Goal: Information Seeking & Learning: Learn about a topic

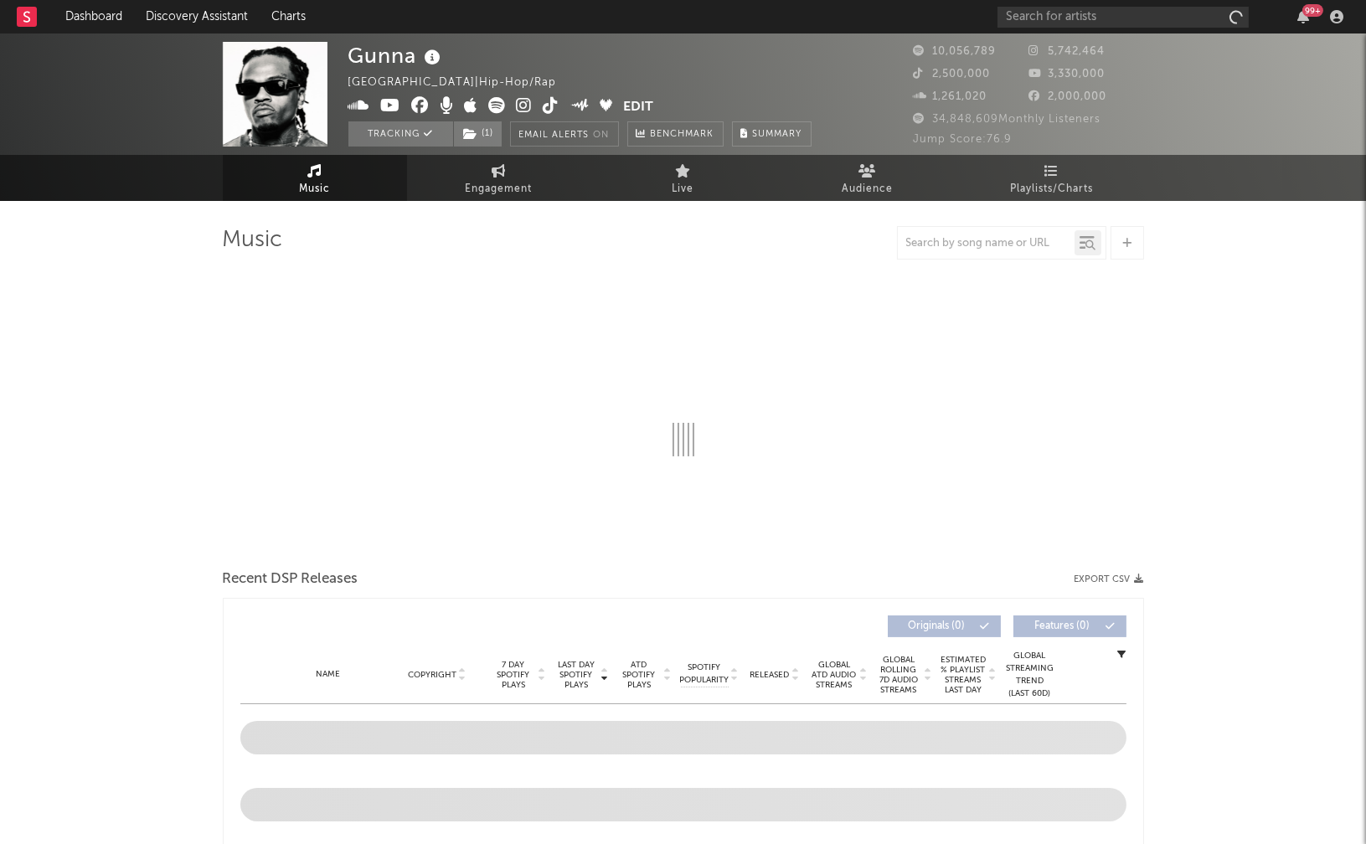
select select "6m"
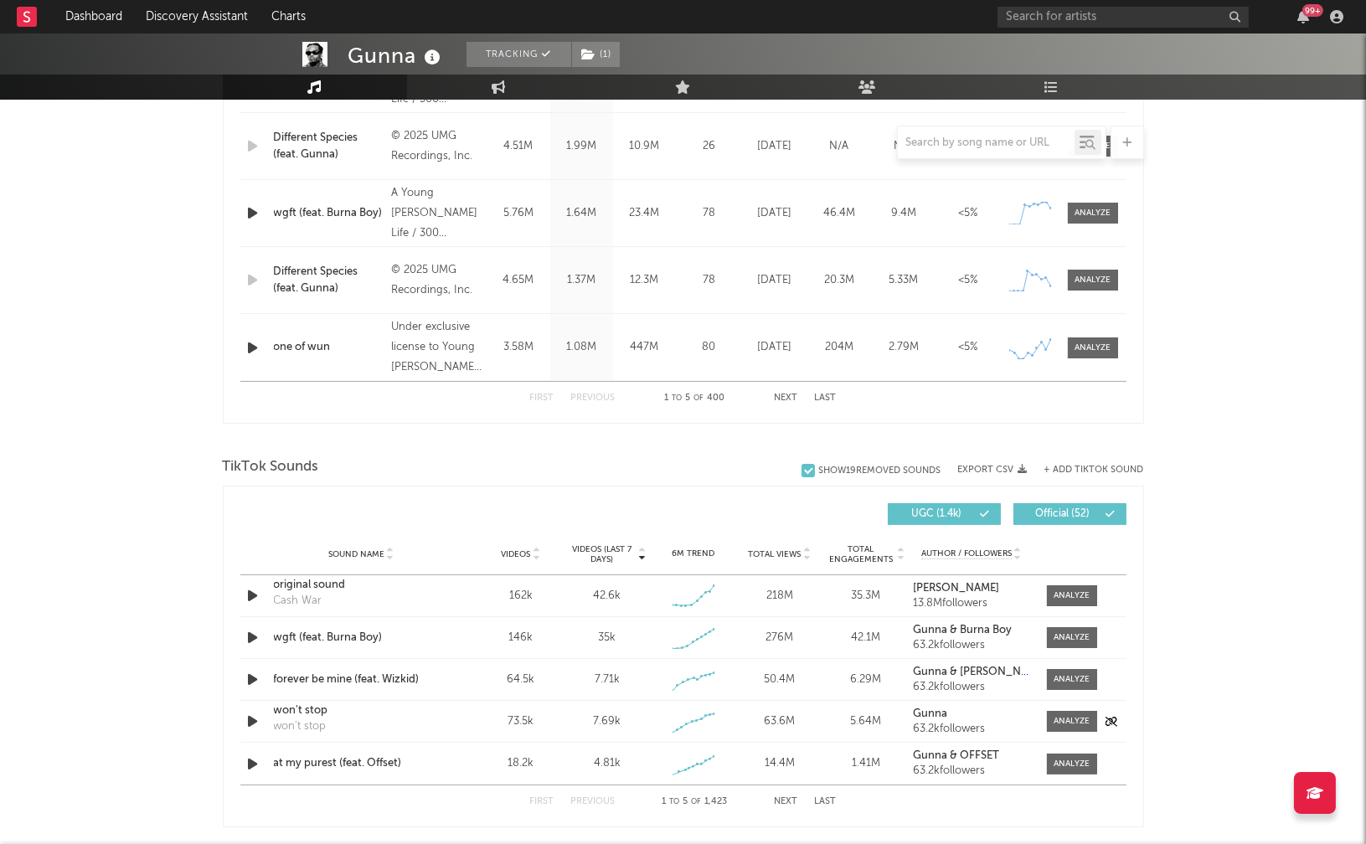
scroll to position [792, 0]
click at [1073, 667] on span at bounding box center [1072, 677] width 50 height 21
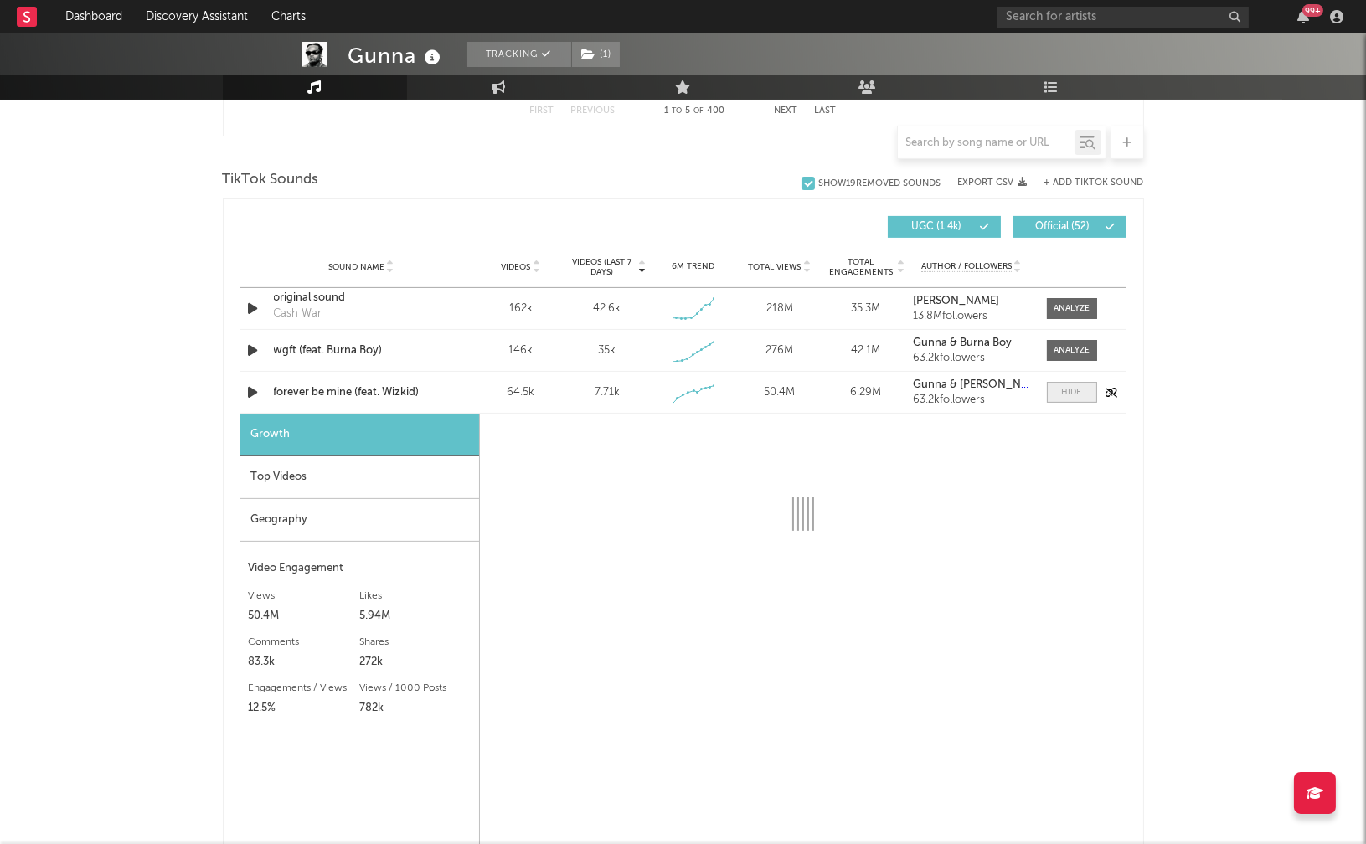
scroll to position [1081, 0]
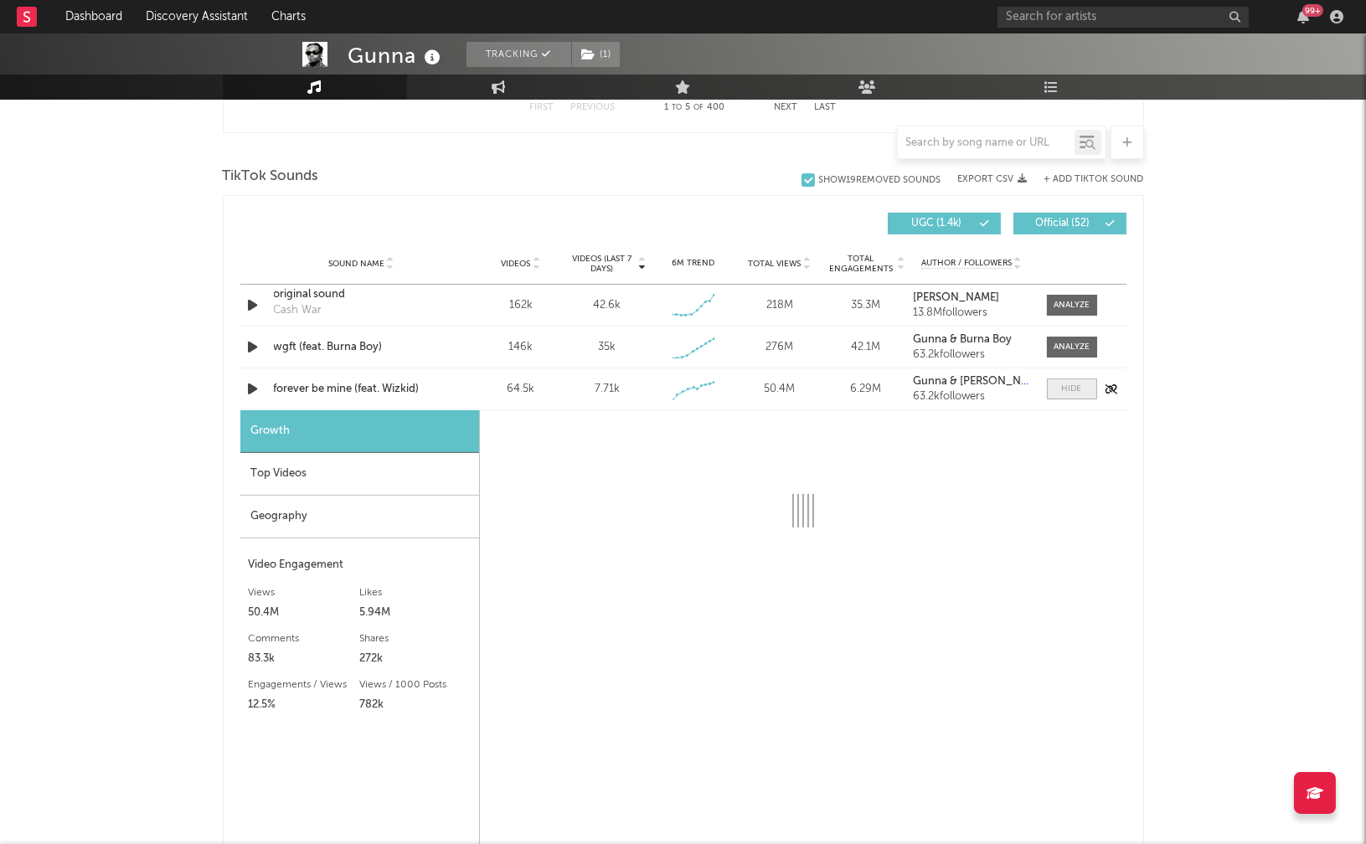
select select "1w"
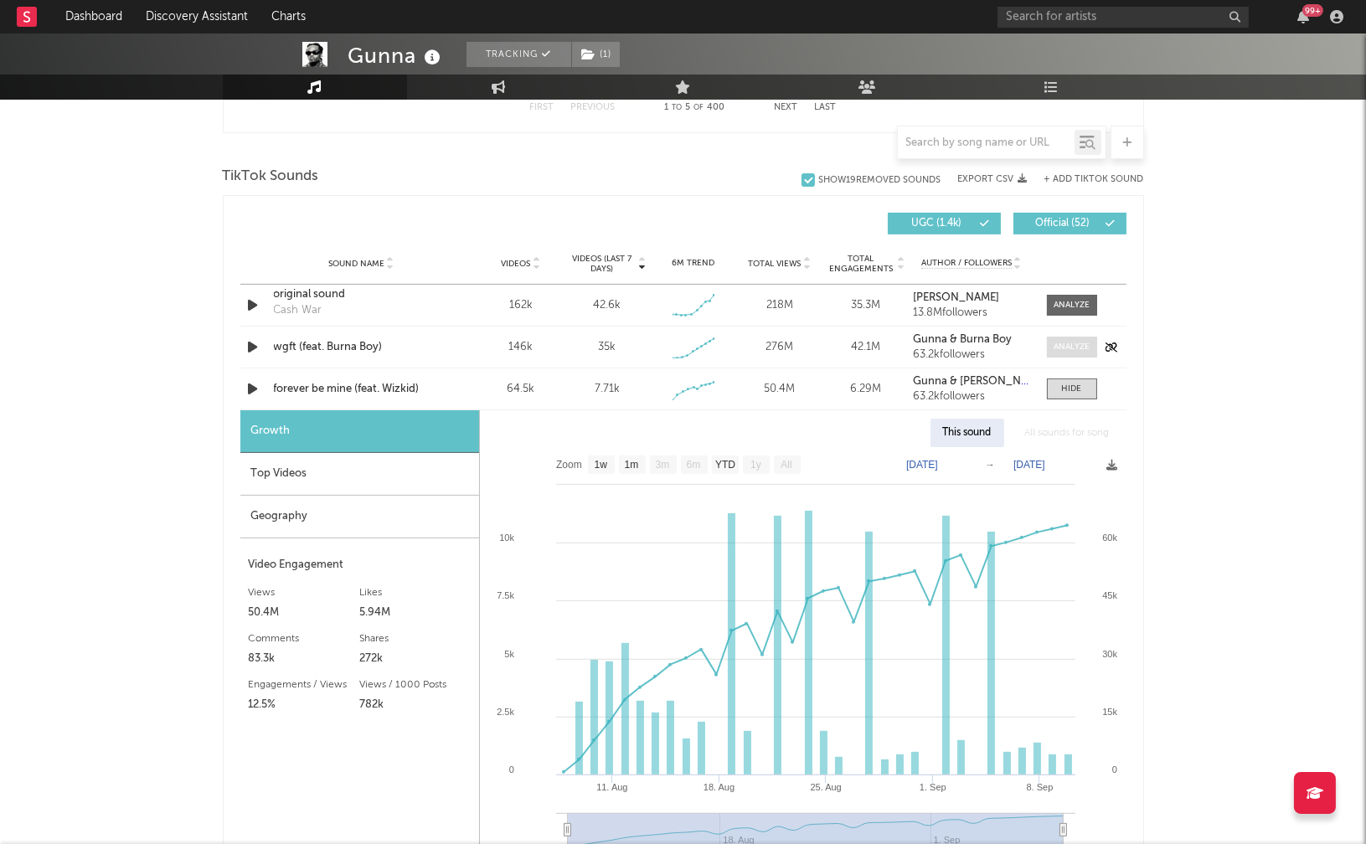
click at [1058, 356] on span at bounding box center [1072, 347] width 50 height 21
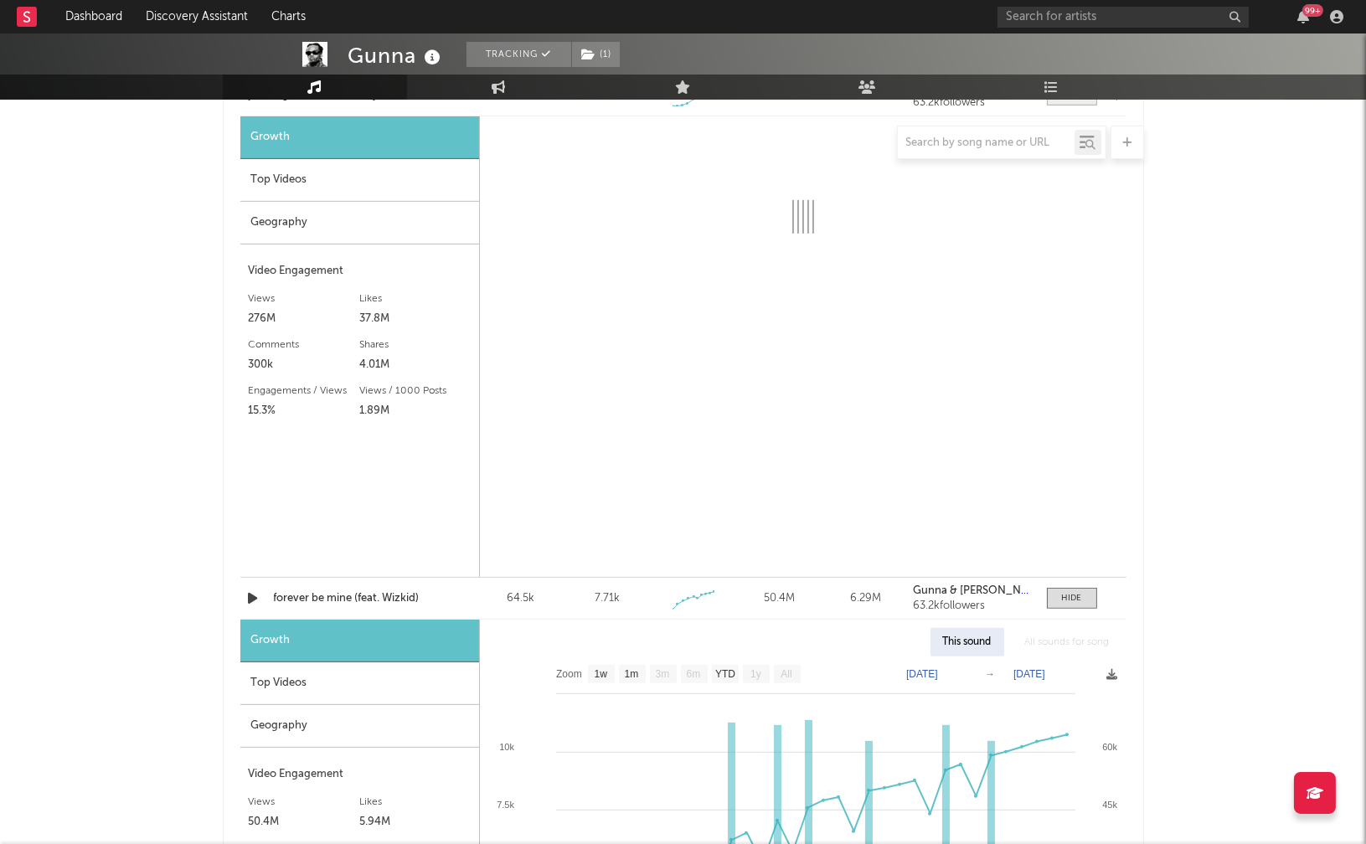
select select "1w"
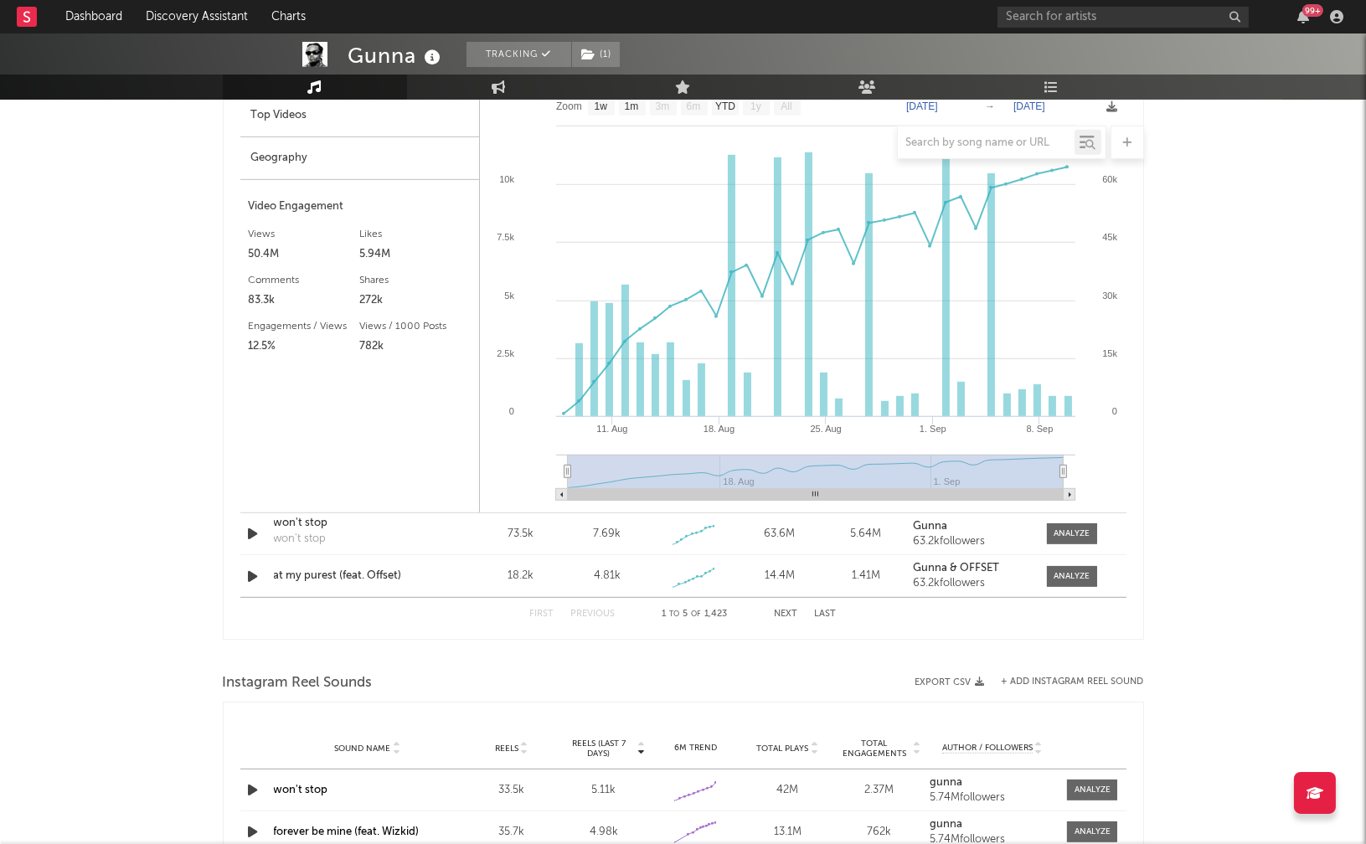
scroll to position [1914, 0]
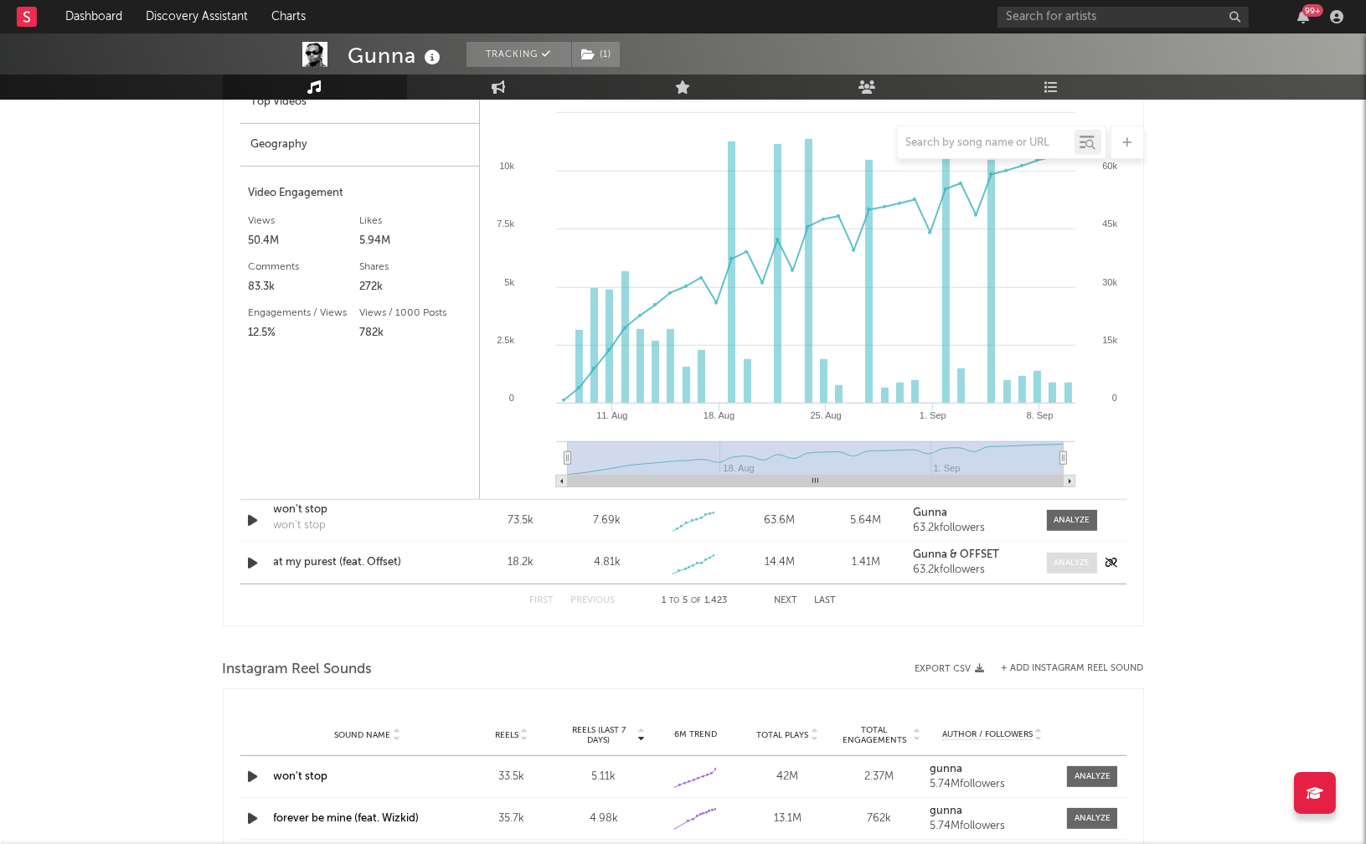
click at [1054, 563] on div at bounding box center [1072, 563] width 36 height 13
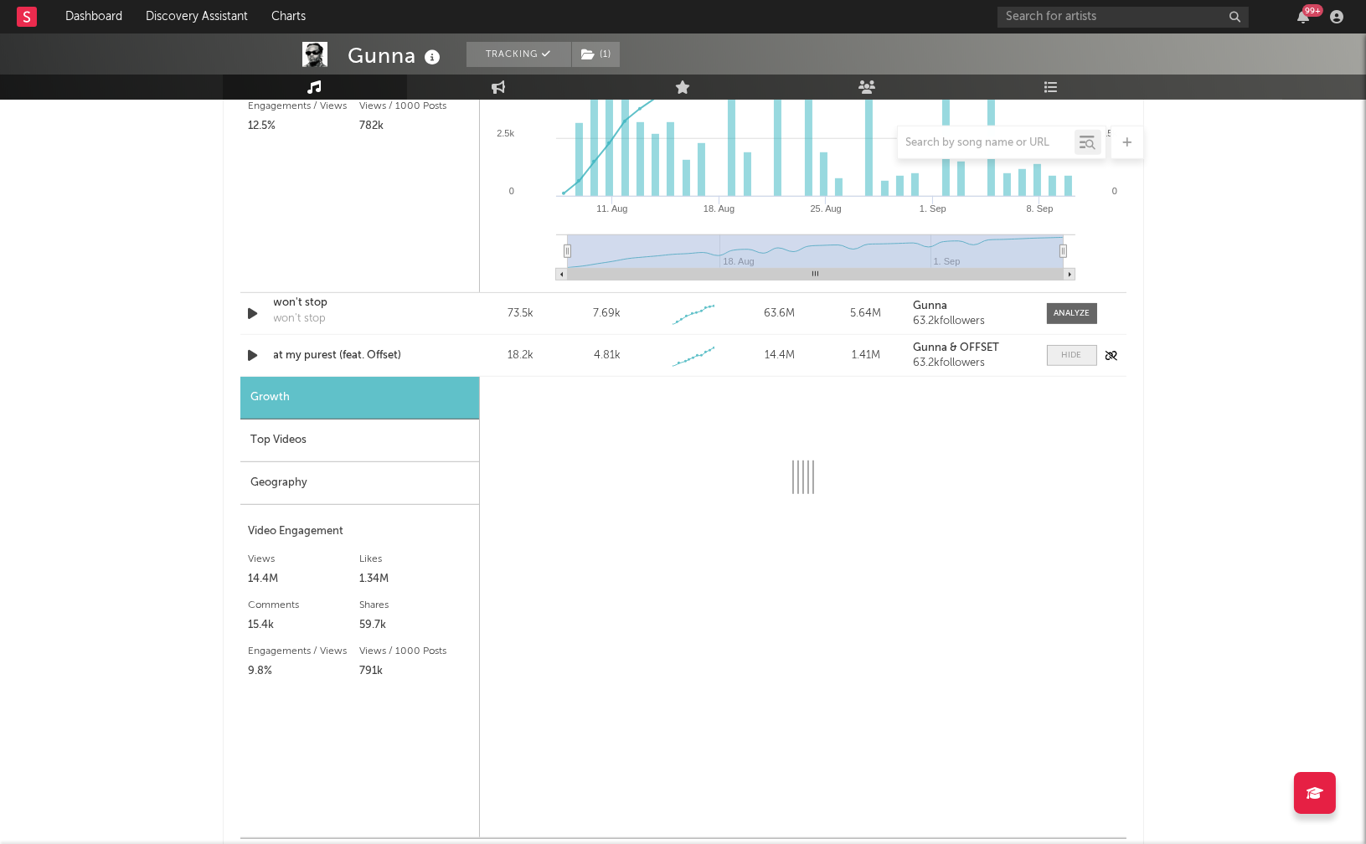
scroll to position [2123, 0]
select select "1w"
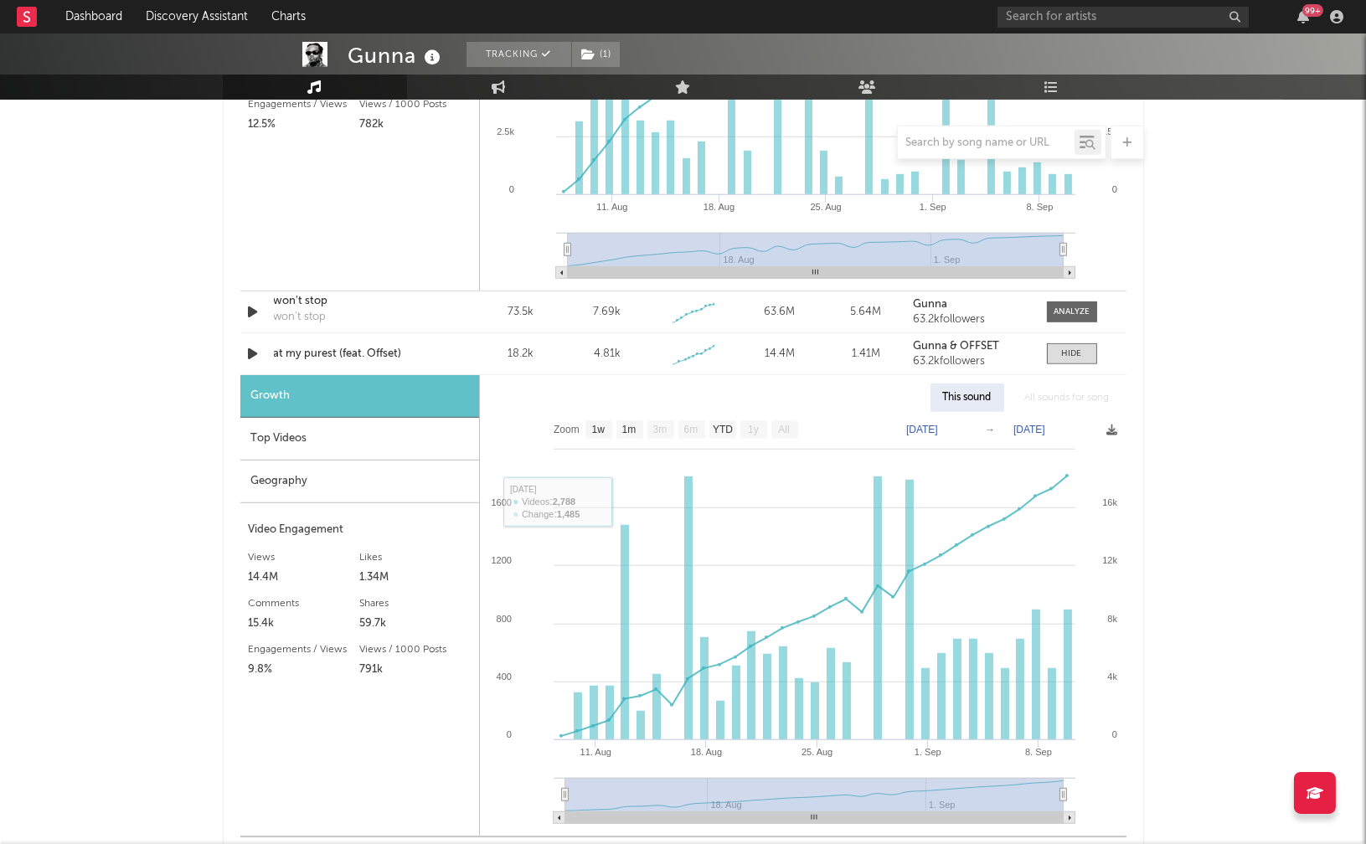
click at [328, 435] on div "Top Videos" at bounding box center [359, 439] width 239 height 43
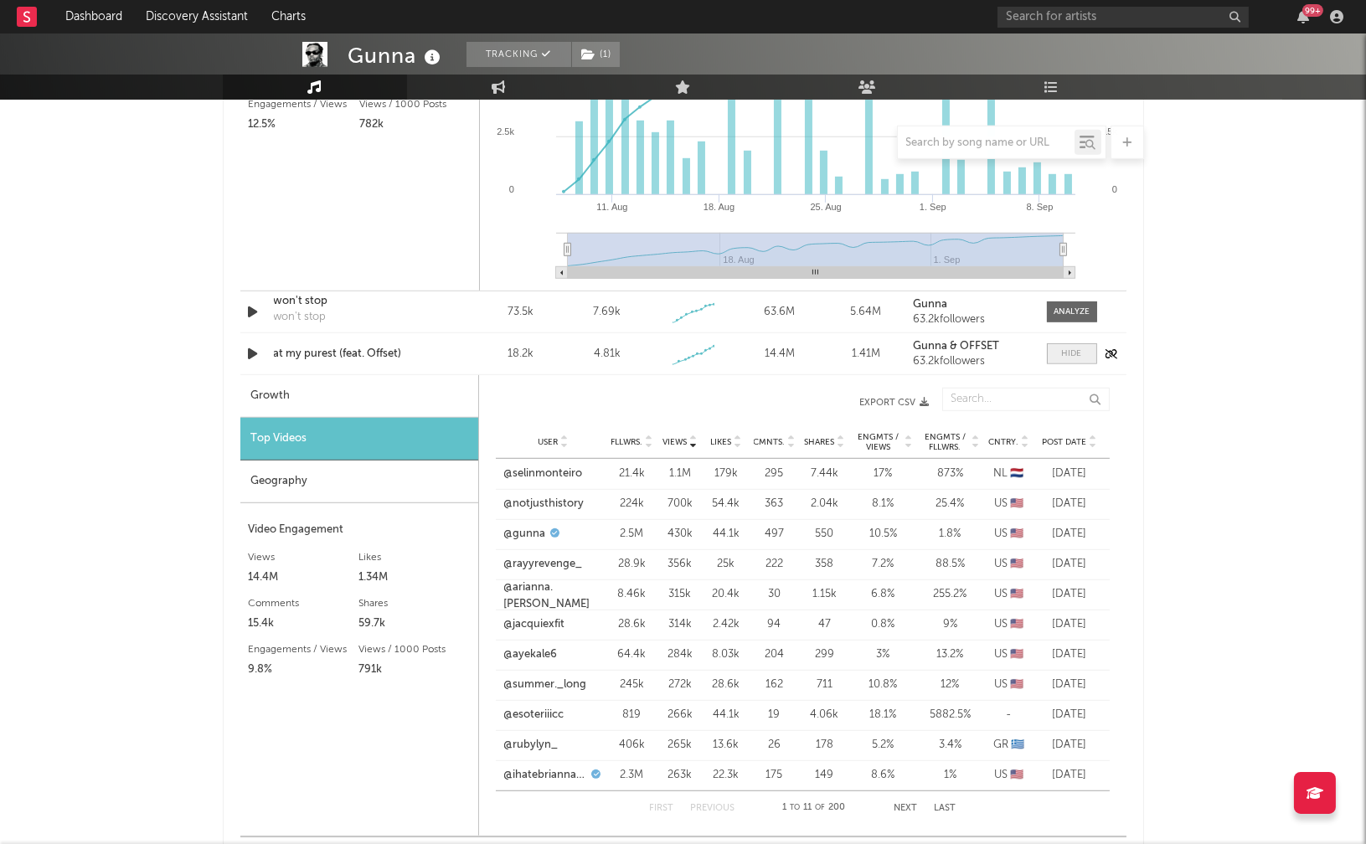
click at [1054, 349] on span at bounding box center [1072, 353] width 50 height 21
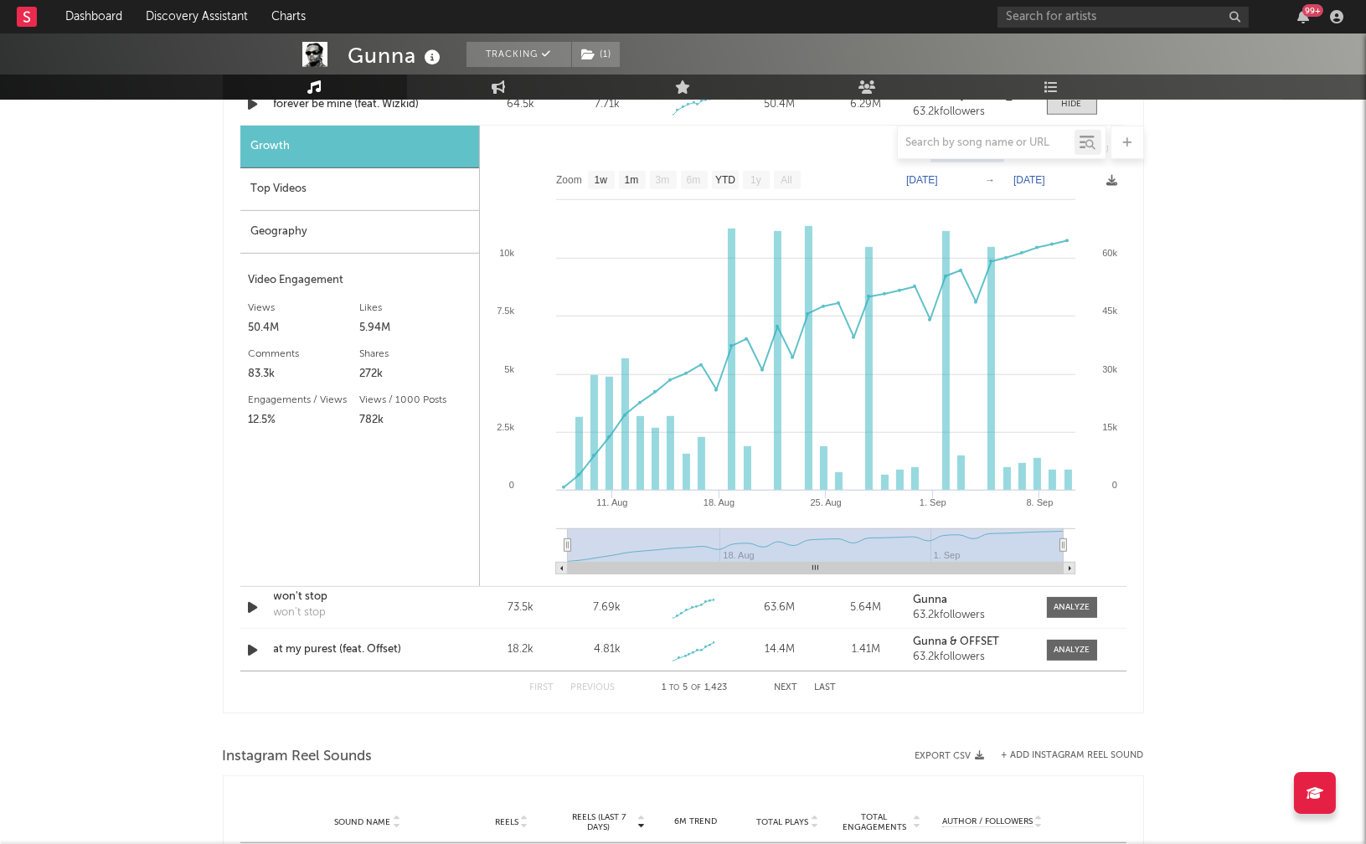
scroll to position [1713, 0]
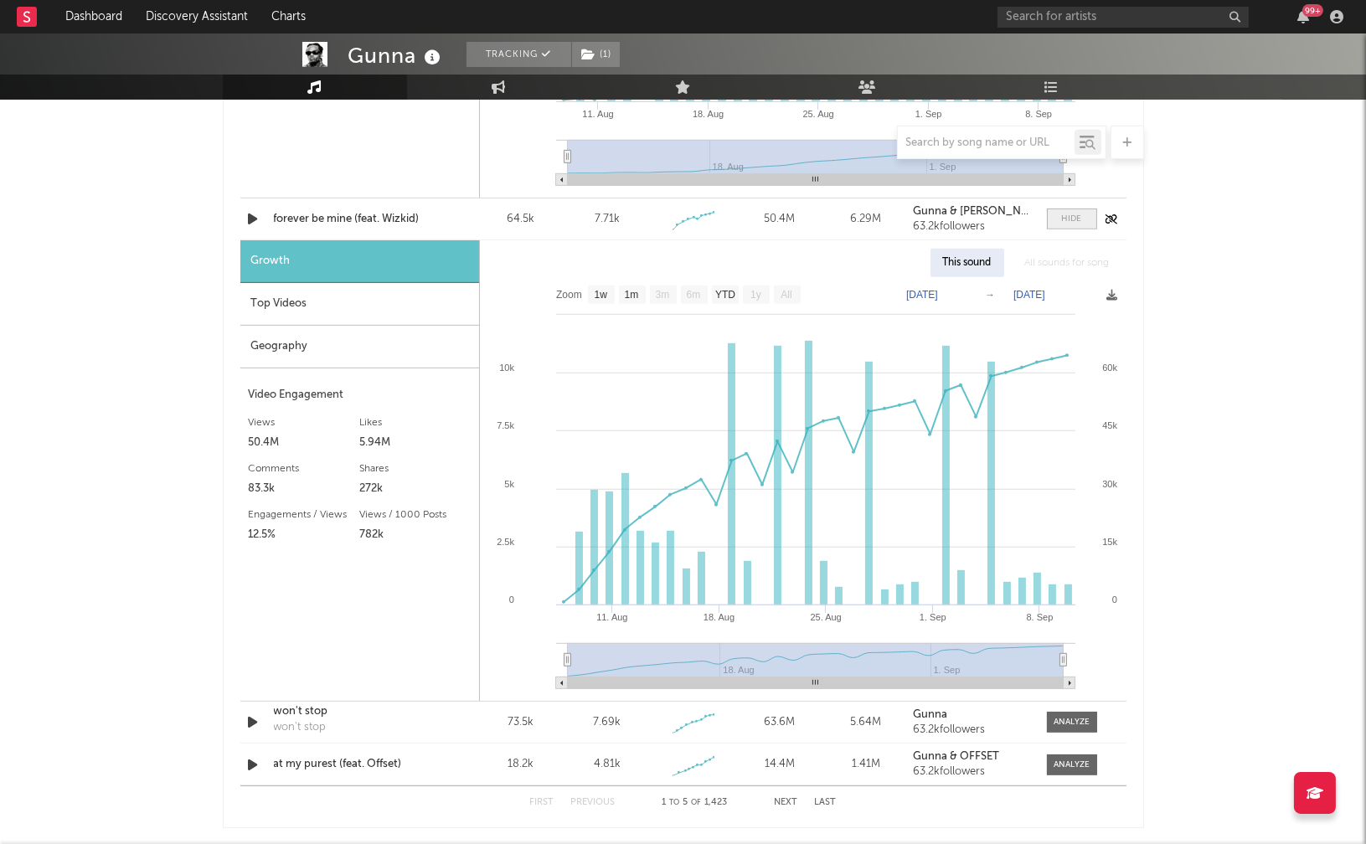
click at [1074, 224] on div at bounding box center [1072, 219] width 20 height 13
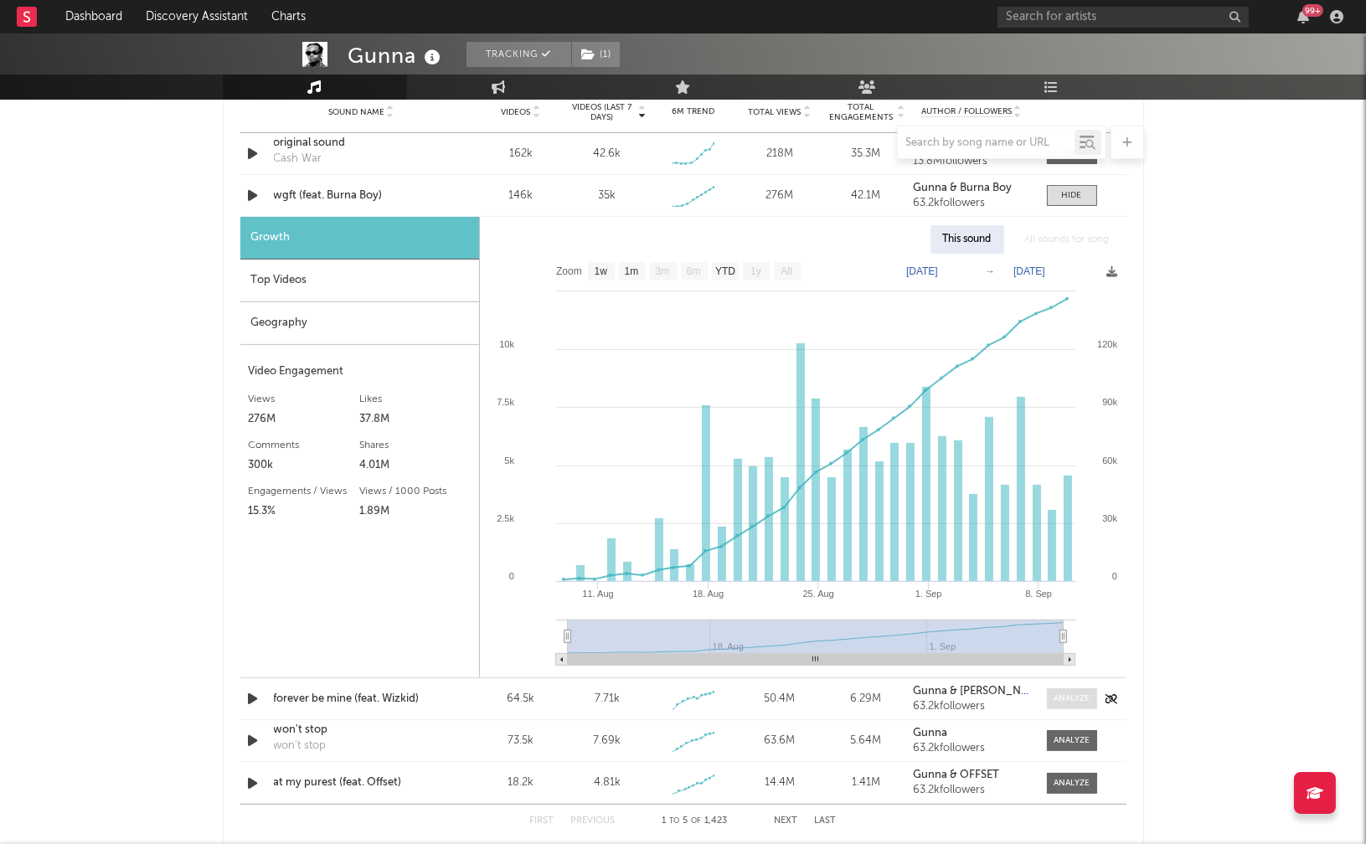
scroll to position [1229, 0]
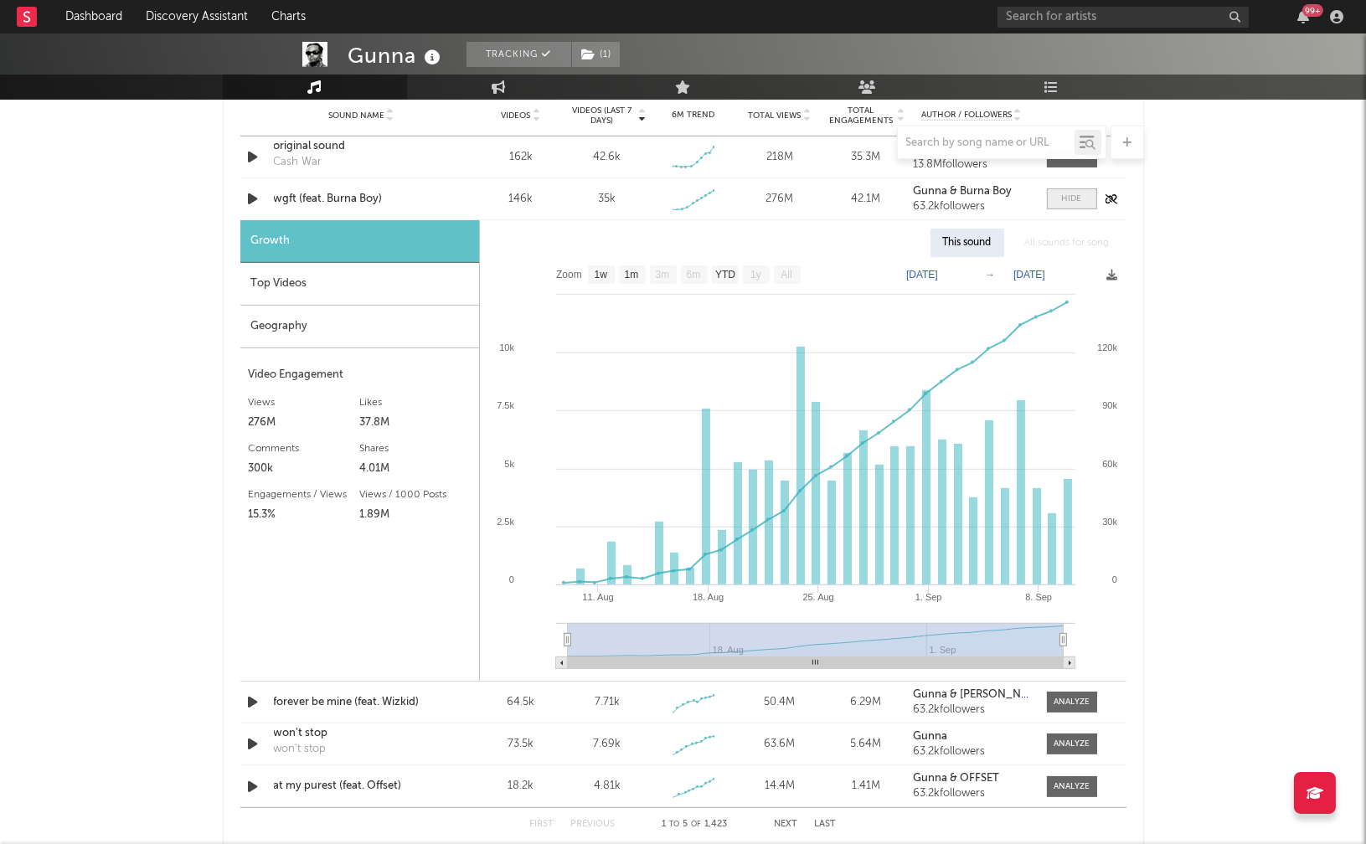
click at [1075, 198] on div at bounding box center [1072, 199] width 20 height 13
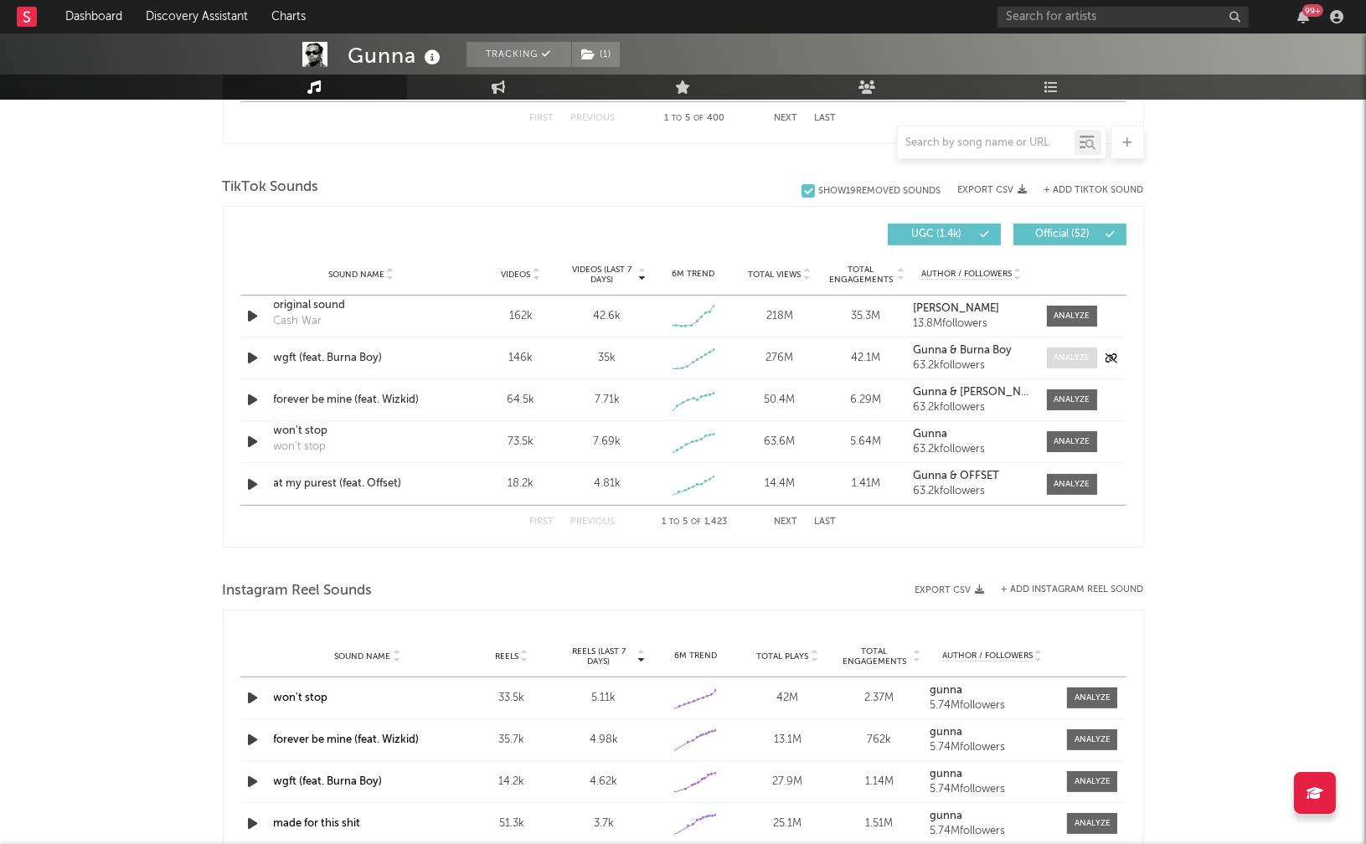
scroll to position [1055, 0]
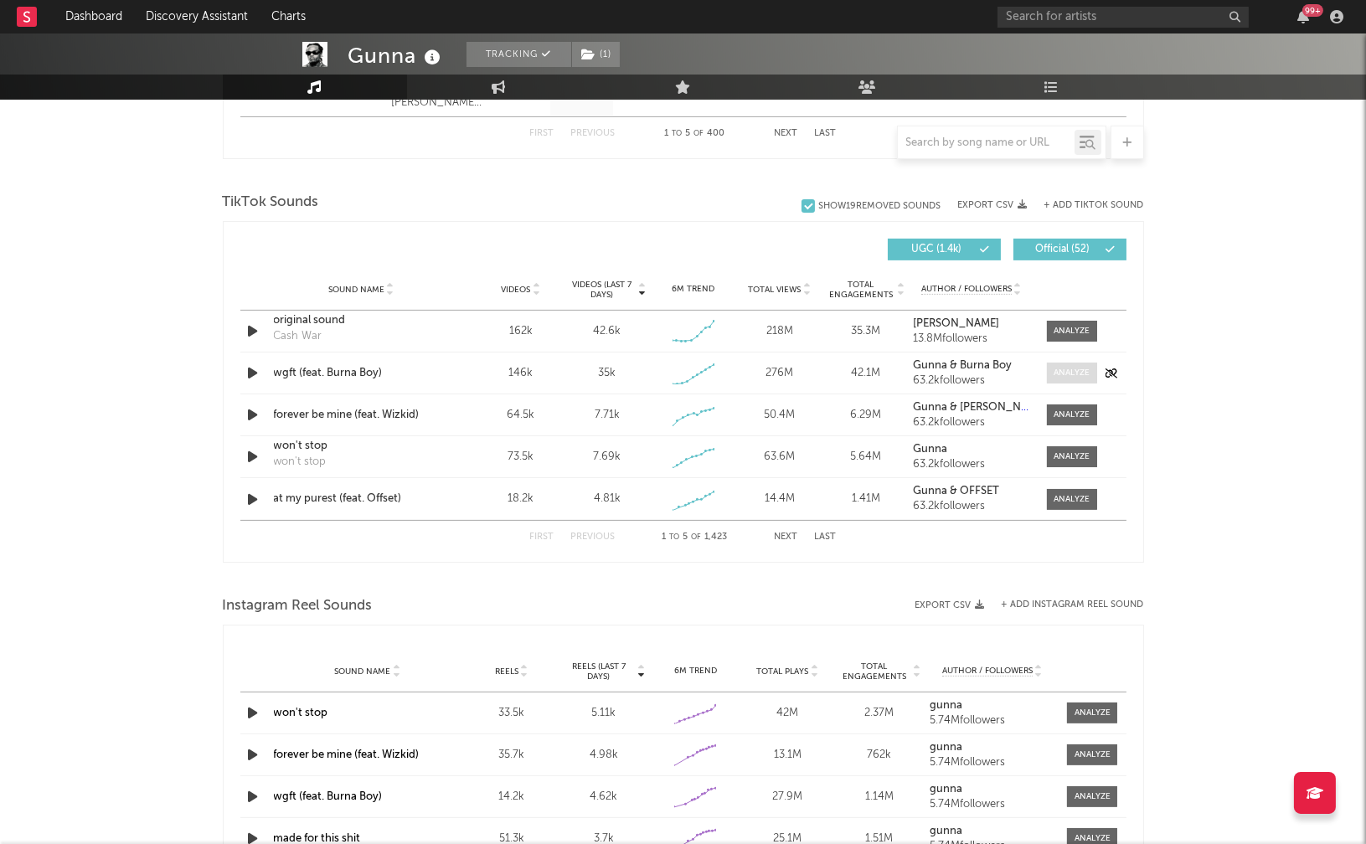
click at [1060, 370] on div at bounding box center [1072, 373] width 36 height 13
select select "1w"
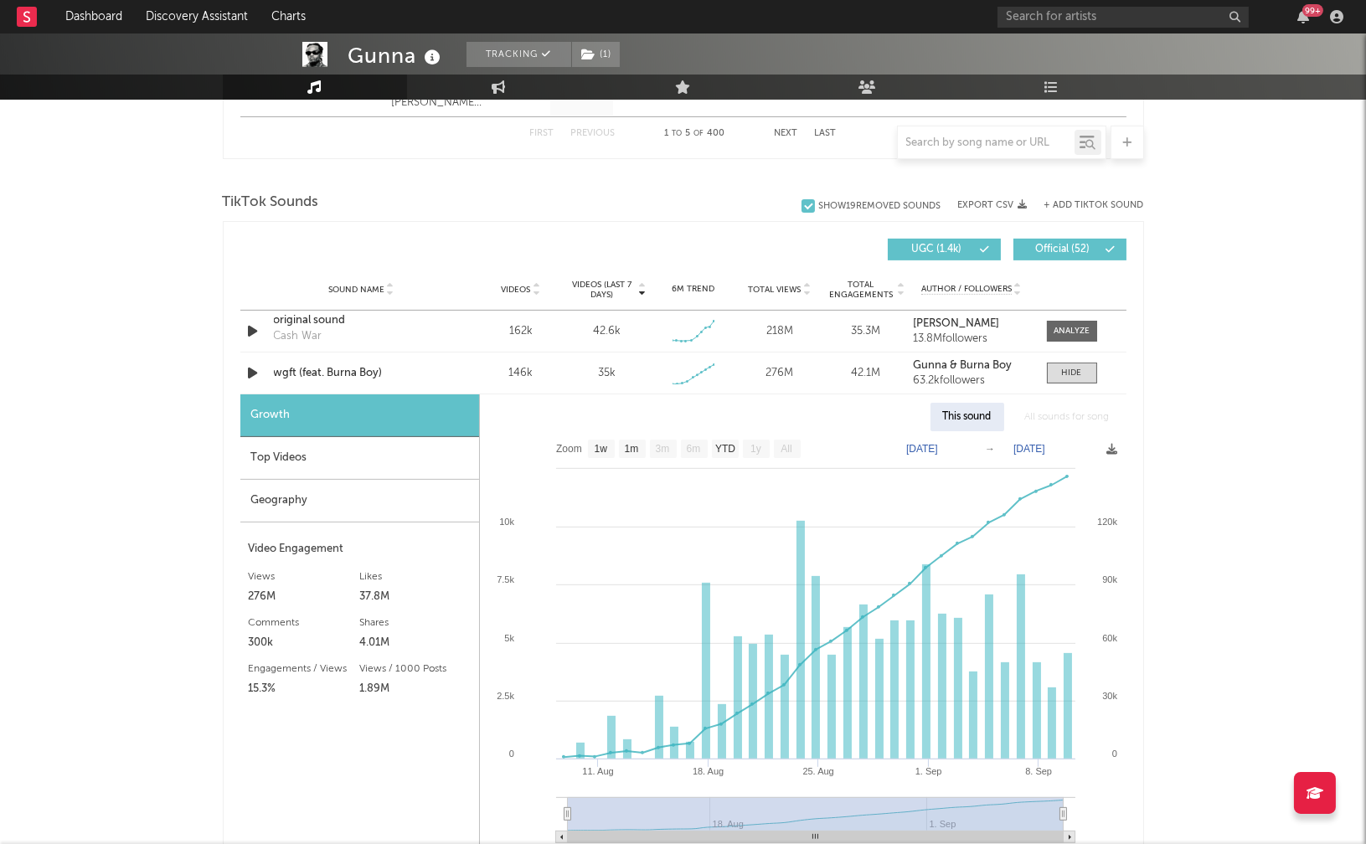
click at [387, 454] on div "Top Videos" at bounding box center [359, 458] width 239 height 43
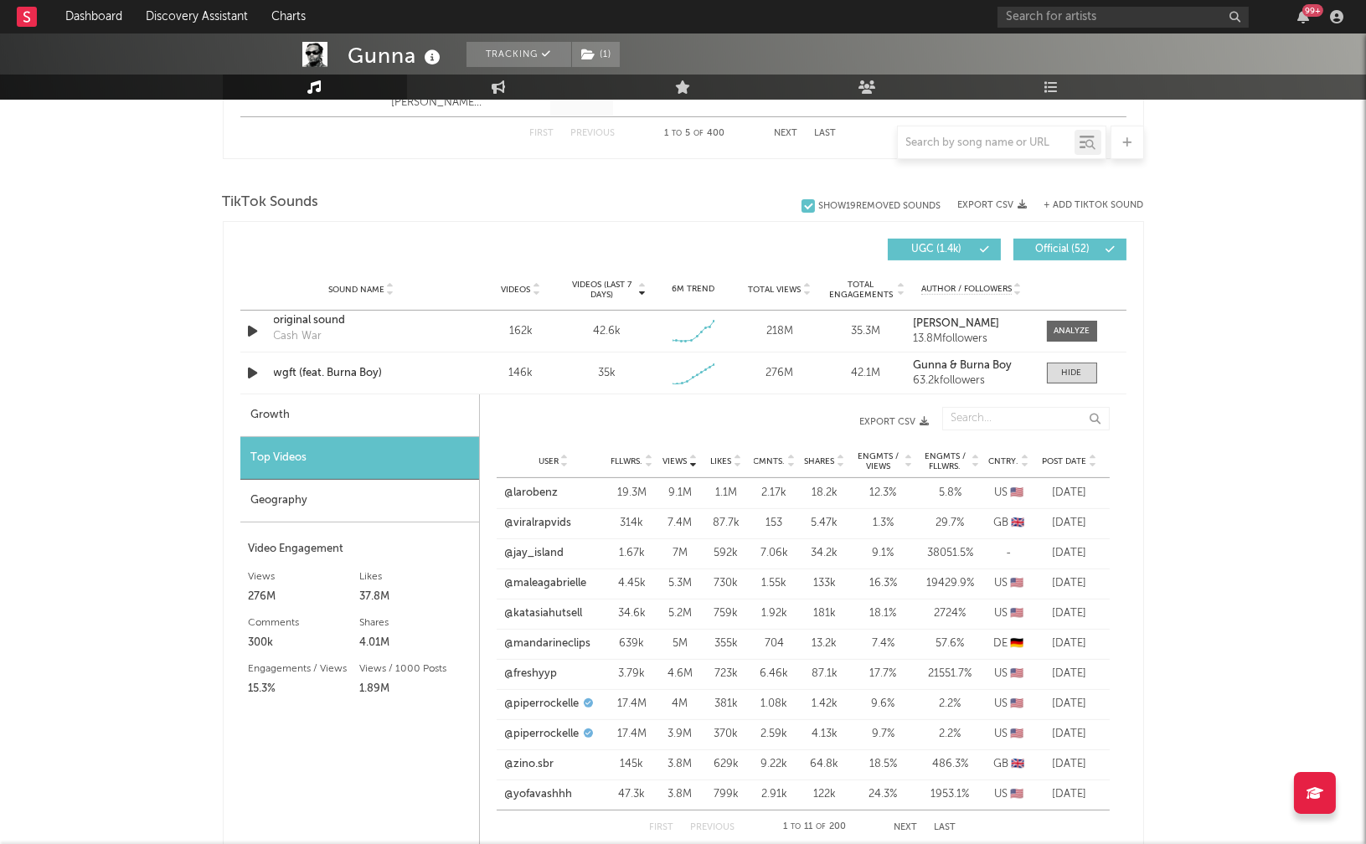
click at [344, 507] on div "Geography" at bounding box center [359, 501] width 239 height 43
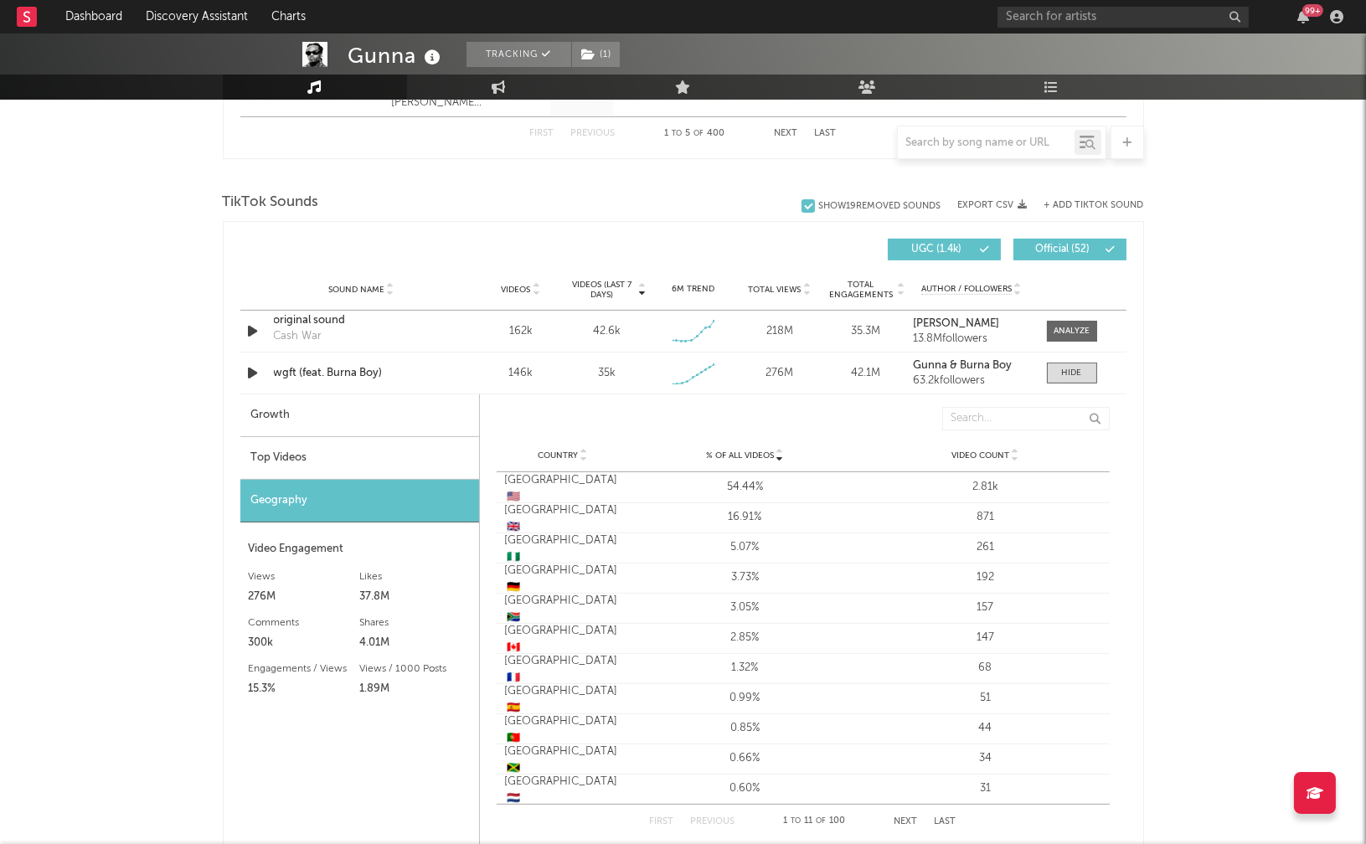
click at [334, 457] on div "Top Videos" at bounding box center [359, 458] width 239 height 43
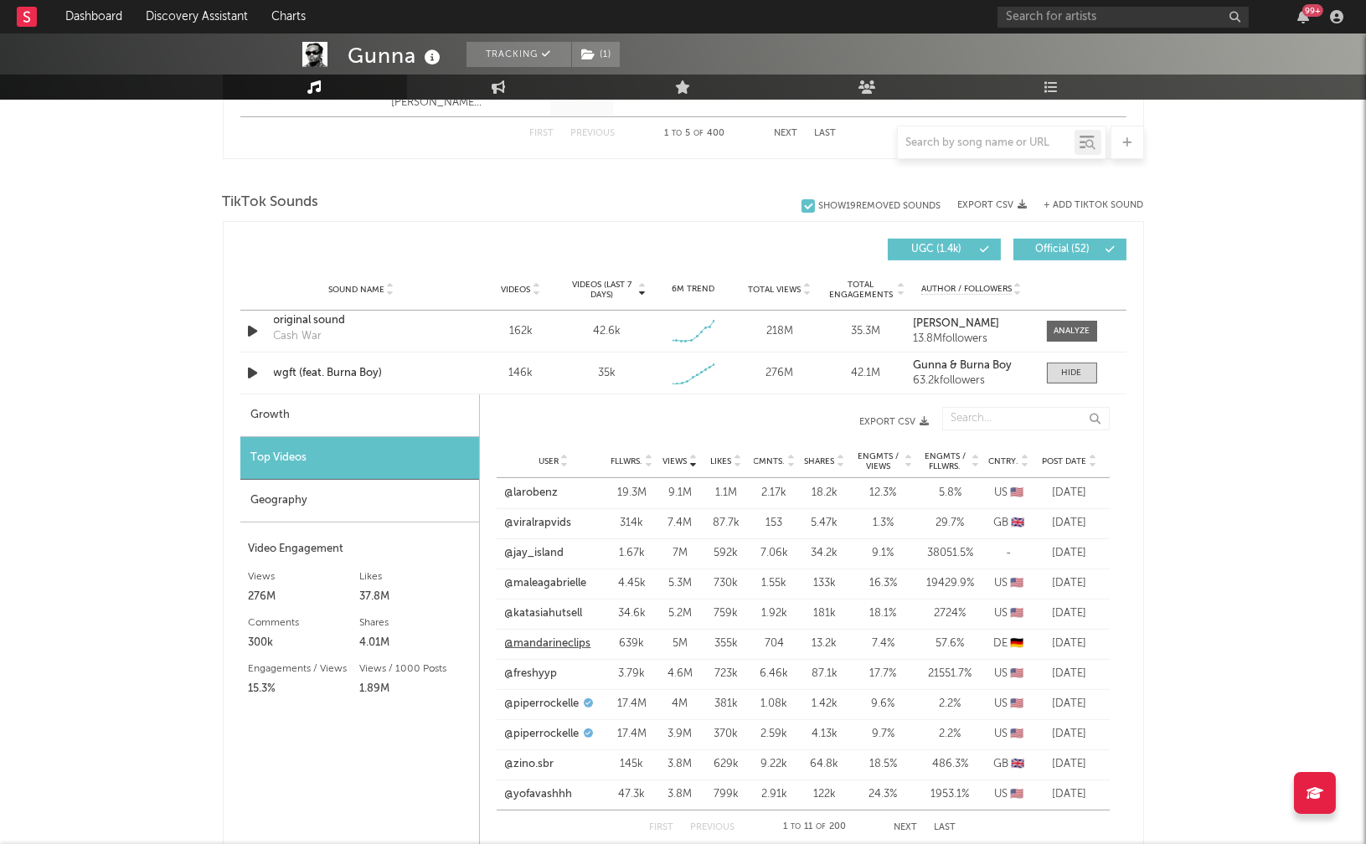
click at [561, 641] on link "@mandarineclips" at bounding box center [548, 644] width 86 height 17
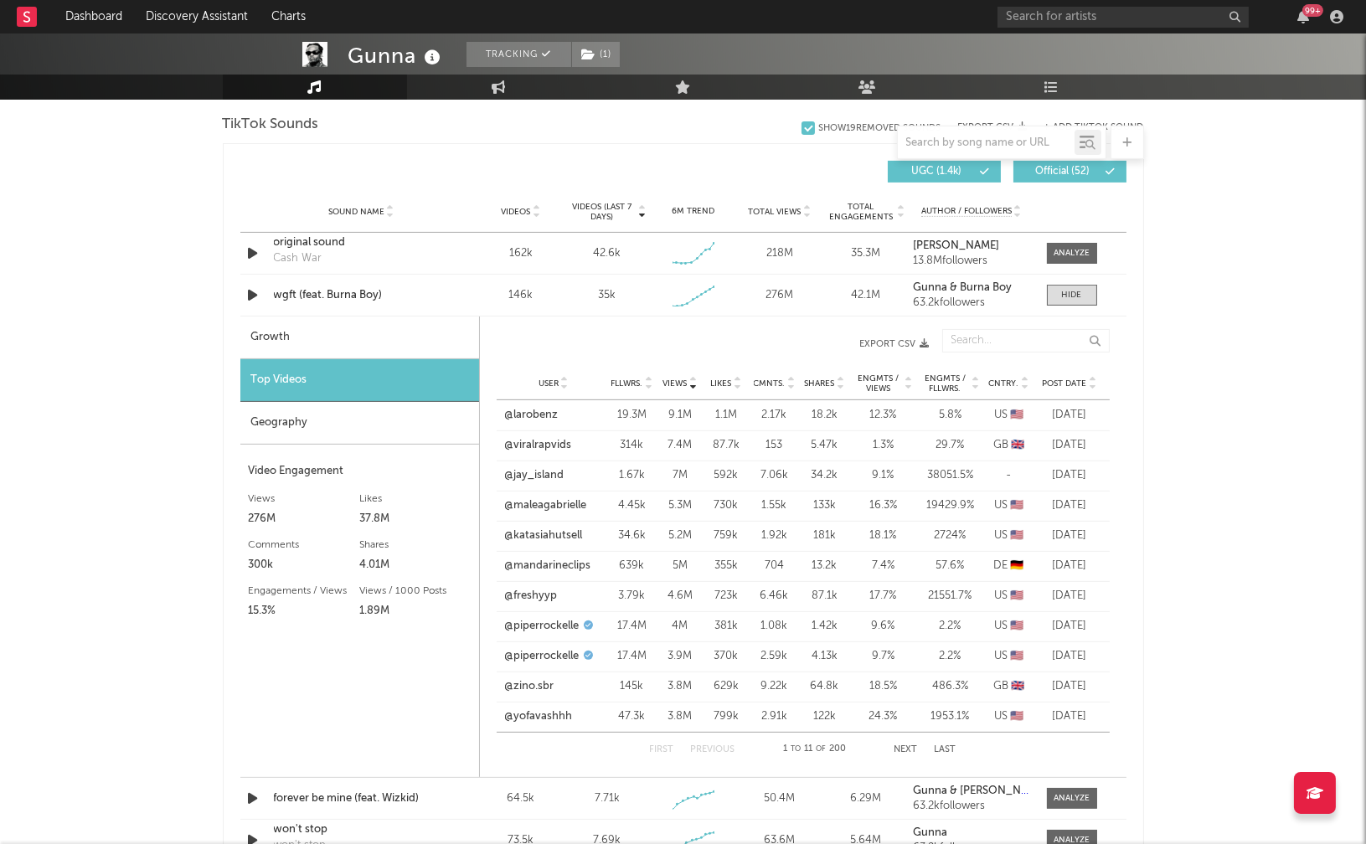
scroll to position [1150, 0]
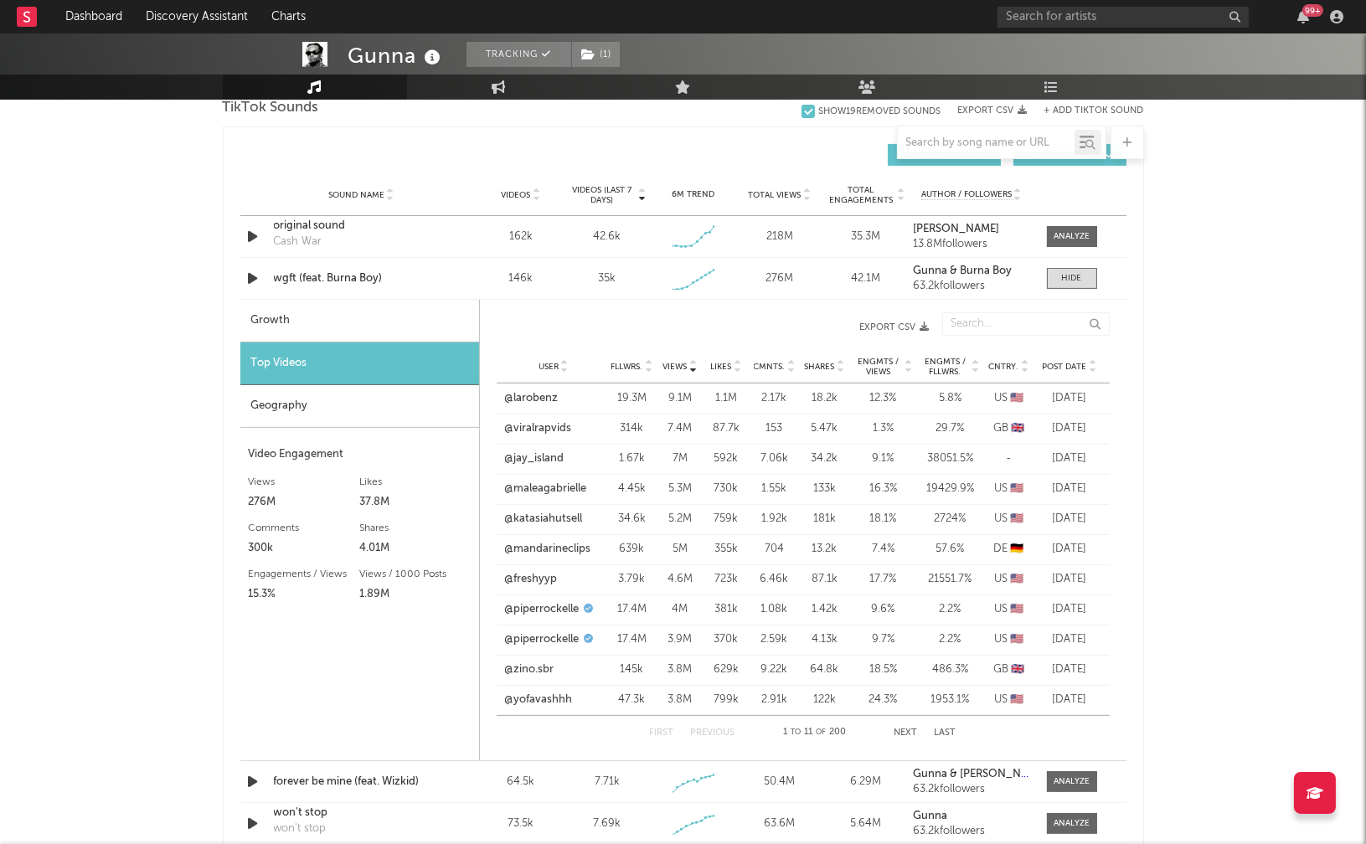
click at [899, 736] on button "Next" at bounding box center [905, 733] width 23 height 9
click at [316, 280] on div "wgft (feat. Burna Boy)" at bounding box center [361, 278] width 175 height 17
